Goal: Task Accomplishment & Management: Use online tool/utility

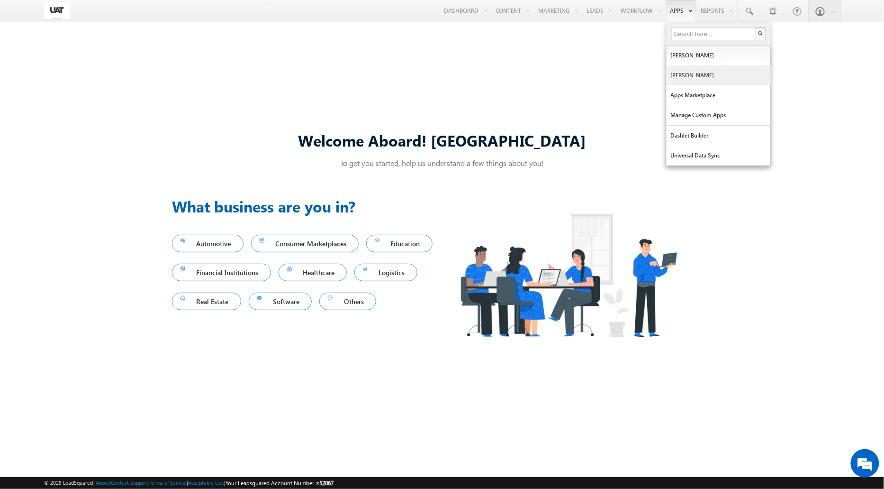
click at [691, 73] on link "[PERSON_NAME]" at bounding box center [719, 75] width 104 height 20
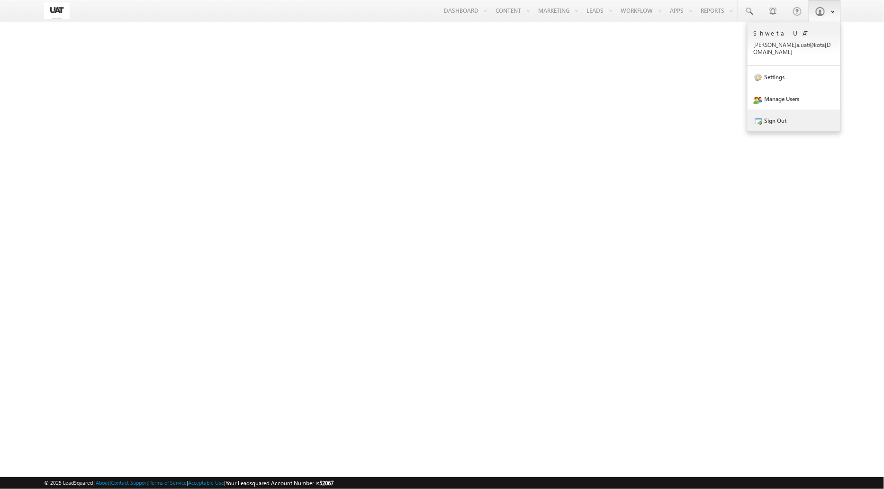
click at [801, 115] on link "Sign Out" at bounding box center [794, 120] width 93 height 22
